Goal: Navigation & Orientation: Find specific page/section

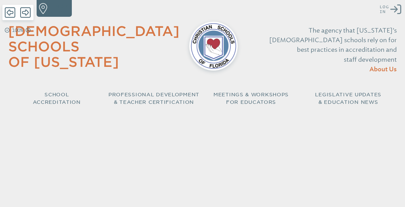
click at [395, 9] on icon "Log in or Create Account" at bounding box center [395, 9] width 11 height 11
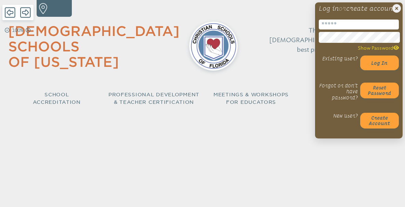
click at [364, 29] on input "email" at bounding box center [359, 24] width 80 height 10
type input "**********"
click at [380, 70] on button "Log in" at bounding box center [379, 62] width 39 height 15
